Goal: Task Accomplishment & Management: Manage account settings

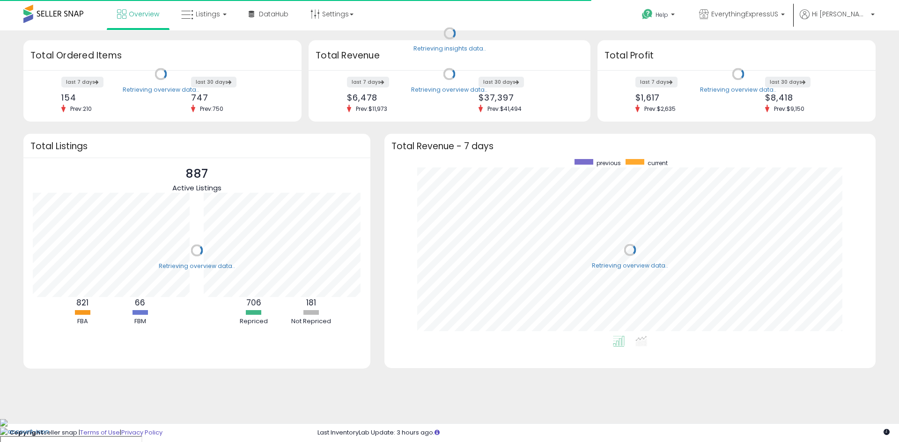
scroll to position [177, 472]
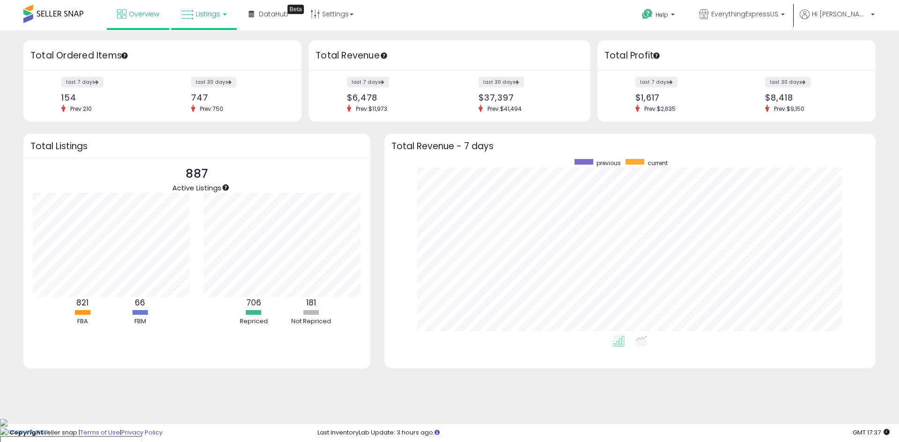
click at [222, 8] on link "Listings" at bounding box center [203, 14] width 59 height 28
click at [227, 82] on icon at bounding box center [212, 82] width 49 height 14
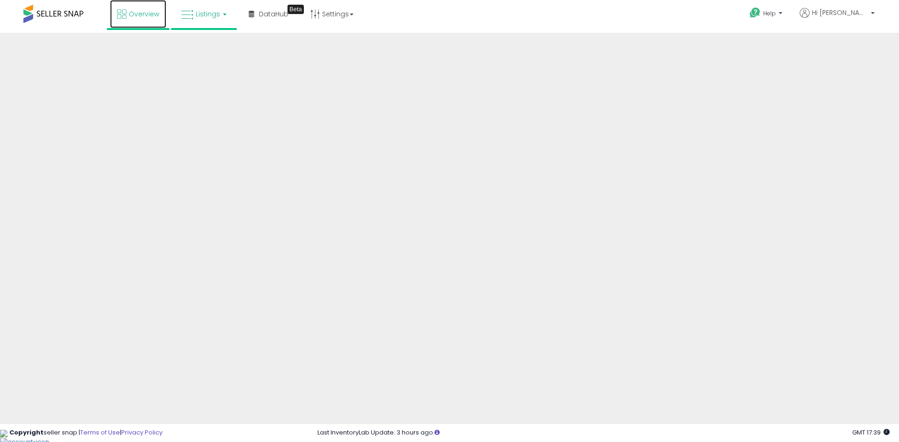
click at [135, 22] on link "Overview" at bounding box center [138, 14] width 56 height 28
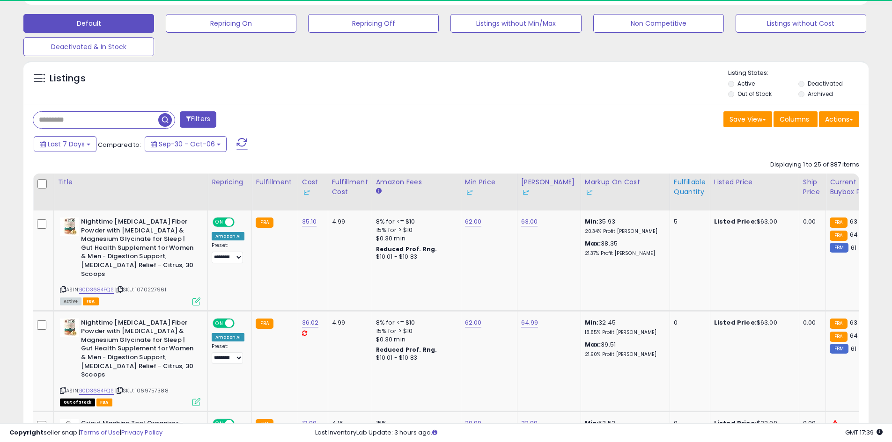
scroll to position [192, 490]
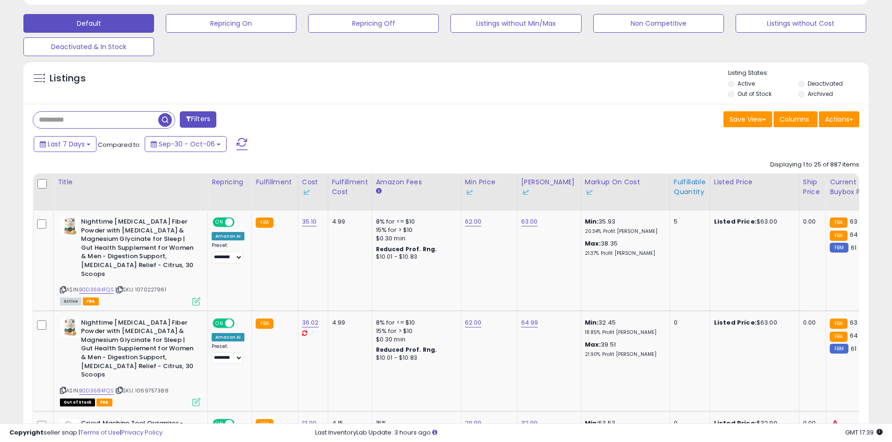
click at [678, 190] on div "Fulfillable Quantity" at bounding box center [690, 187] width 32 height 20
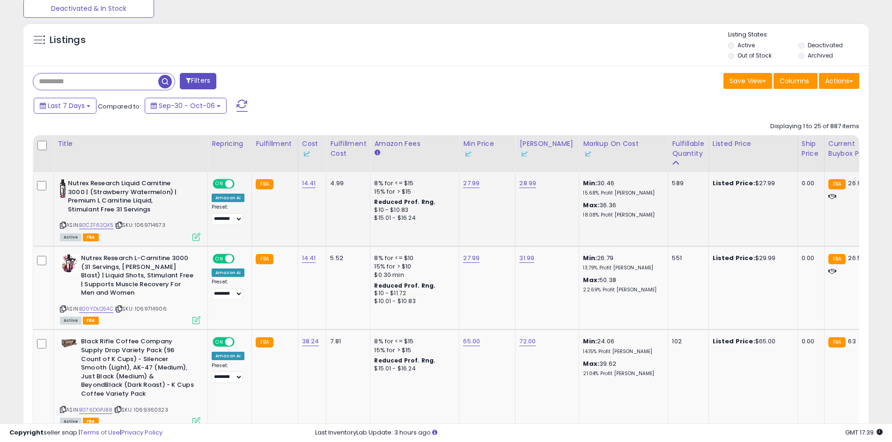
scroll to position [328, 0]
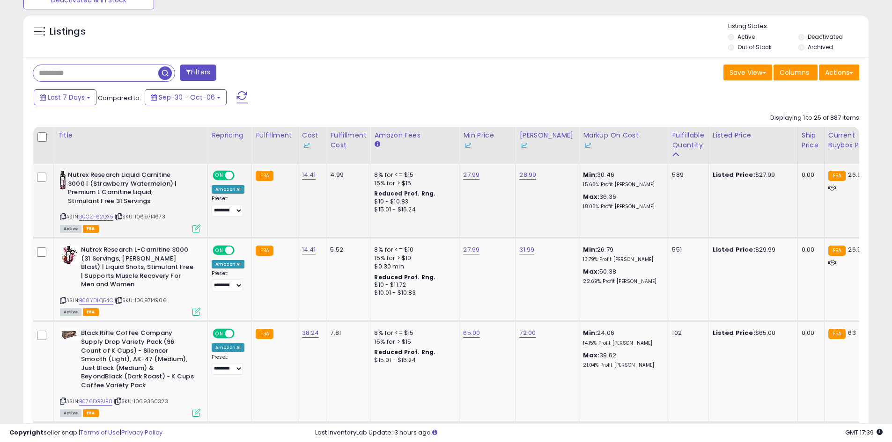
click at [100, 213] on div "ASIN: B0CZF62QX5 | SKU: 1069714673 Active FBA" at bounding box center [130, 201] width 140 height 61
click at [107, 217] on link "B0CZF62QX5" at bounding box center [96, 217] width 34 height 8
click at [99, 300] on link "B00YDLQ54C" at bounding box center [96, 301] width 34 height 8
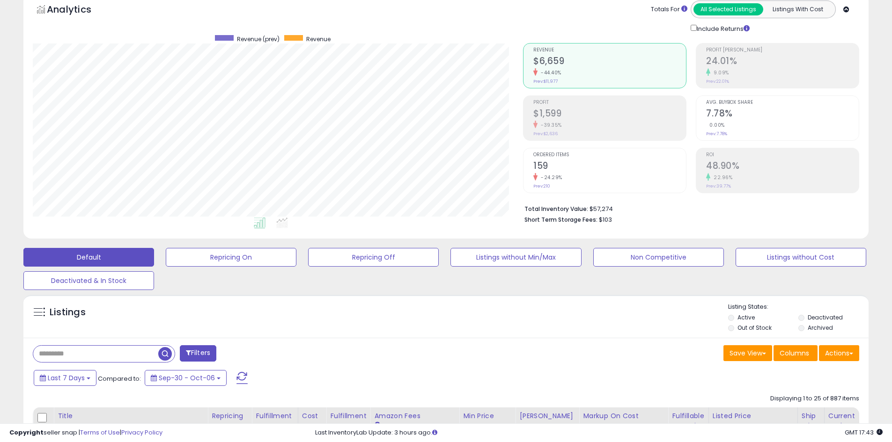
scroll to position [0, 0]
